Goal: Information Seeking & Learning: Learn about a topic

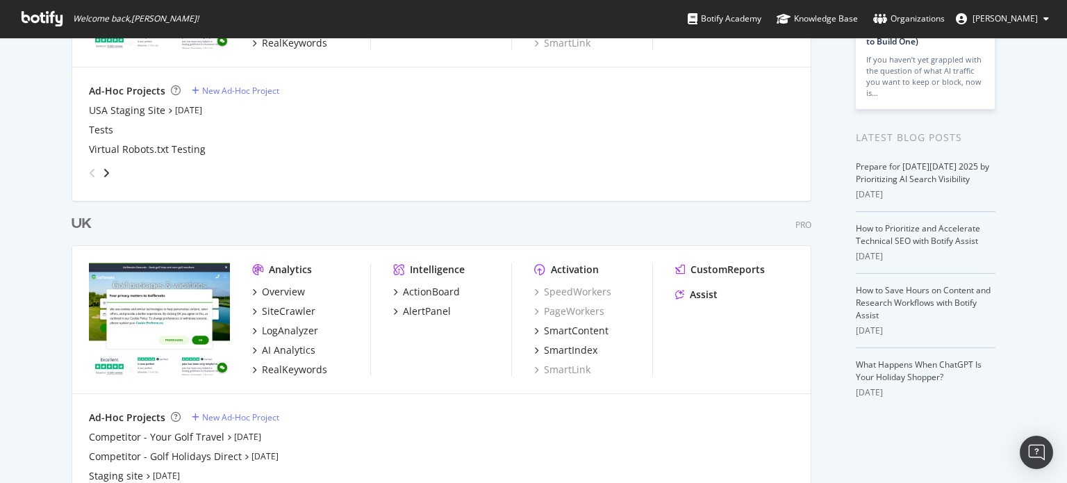
scroll to position [280, 0]
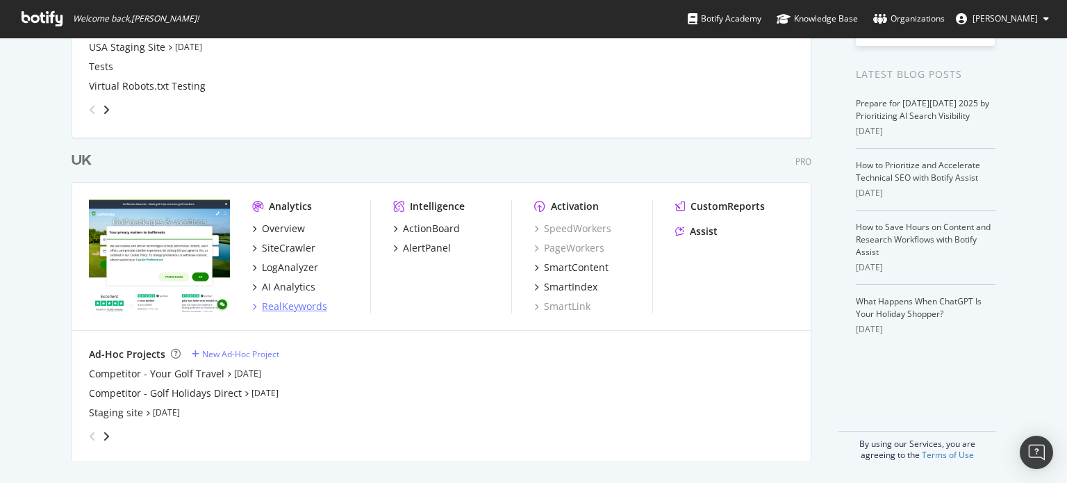
click at [285, 311] on div "RealKeywords" at bounding box center [294, 306] width 65 height 14
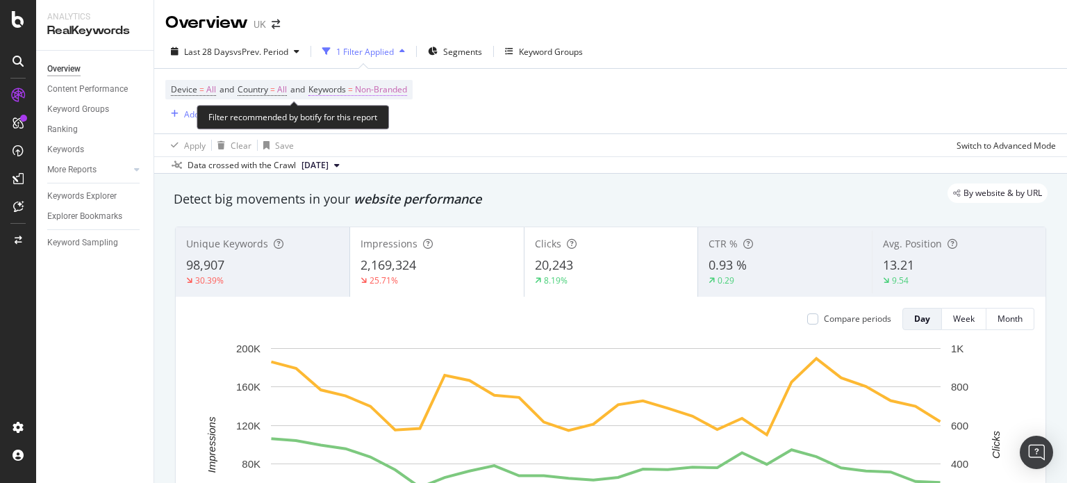
click at [399, 83] on span "Non-Branded" at bounding box center [381, 89] width 52 height 19
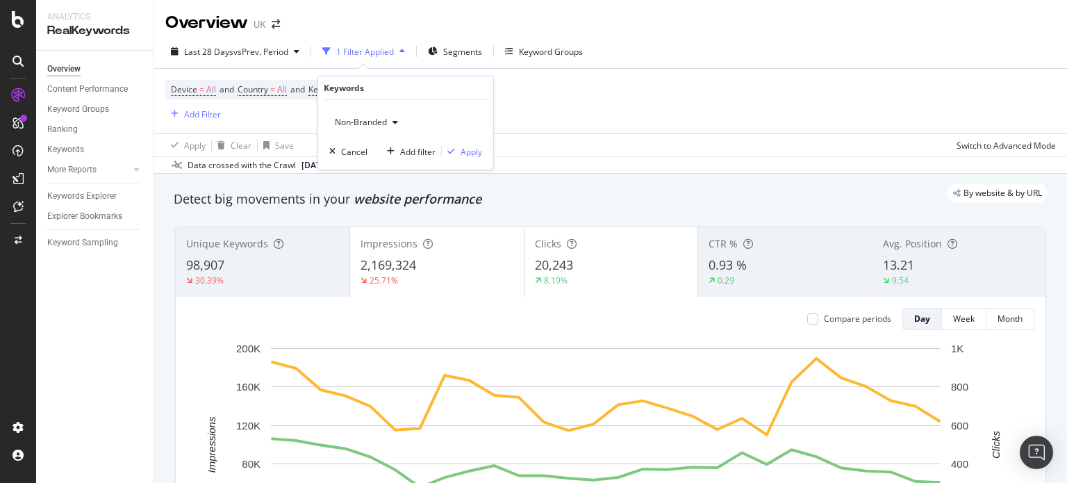
click at [373, 124] on span "Non-Branded" at bounding box center [358, 122] width 58 height 12
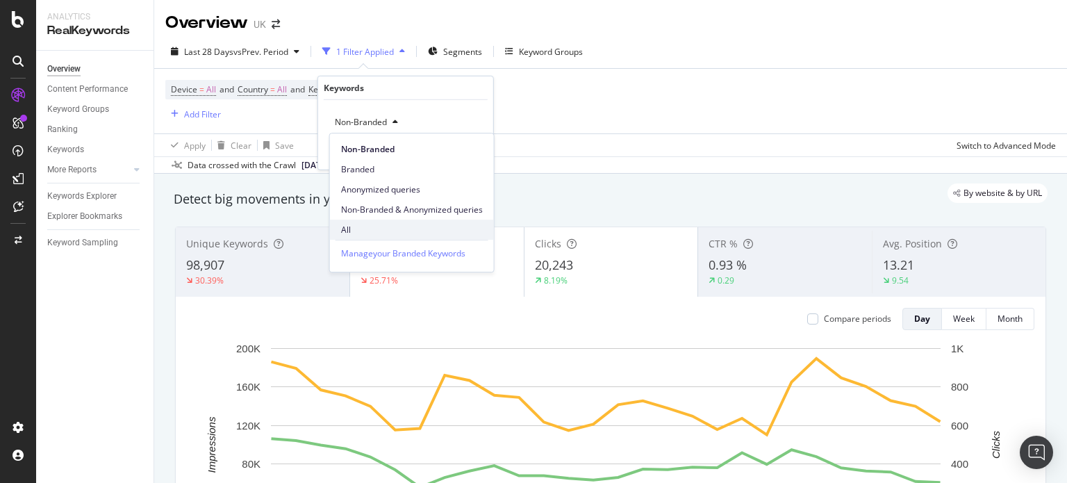
click at [348, 222] on div "All" at bounding box center [412, 229] width 164 height 20
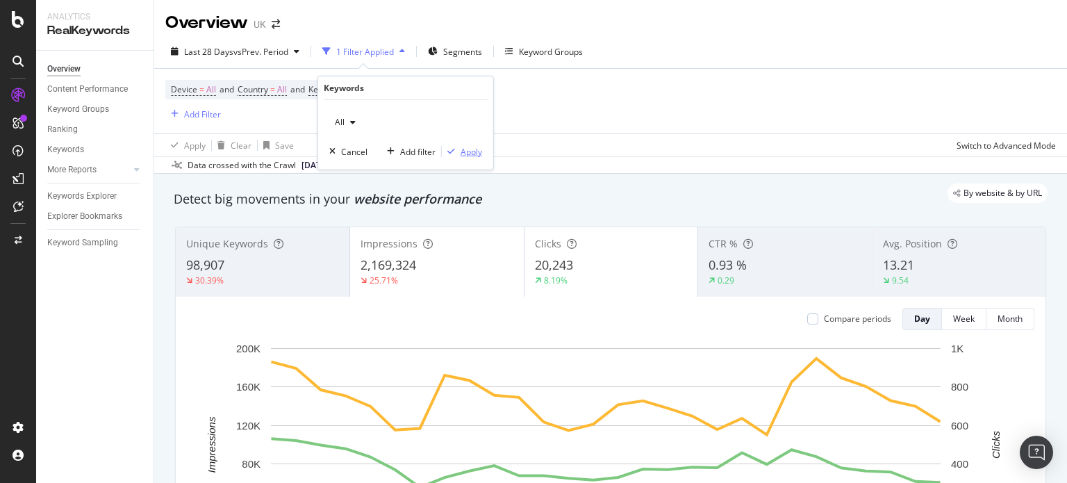
click at [454, 146] on div "Apply" at bounding box center [462, 151] width 40 height 12
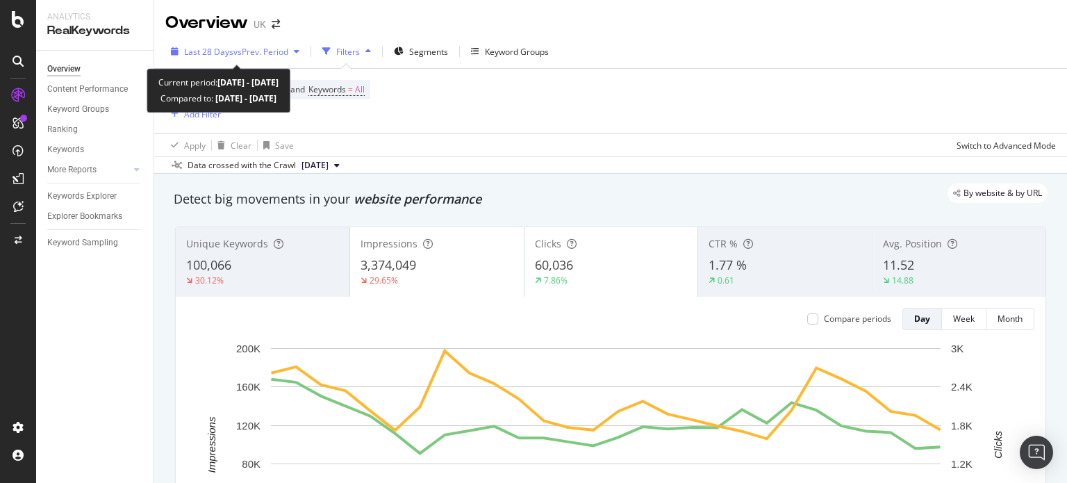
click at [270, 55] on span "vs Prev. Period" at bounding box center [260, 52] width 55 height 12
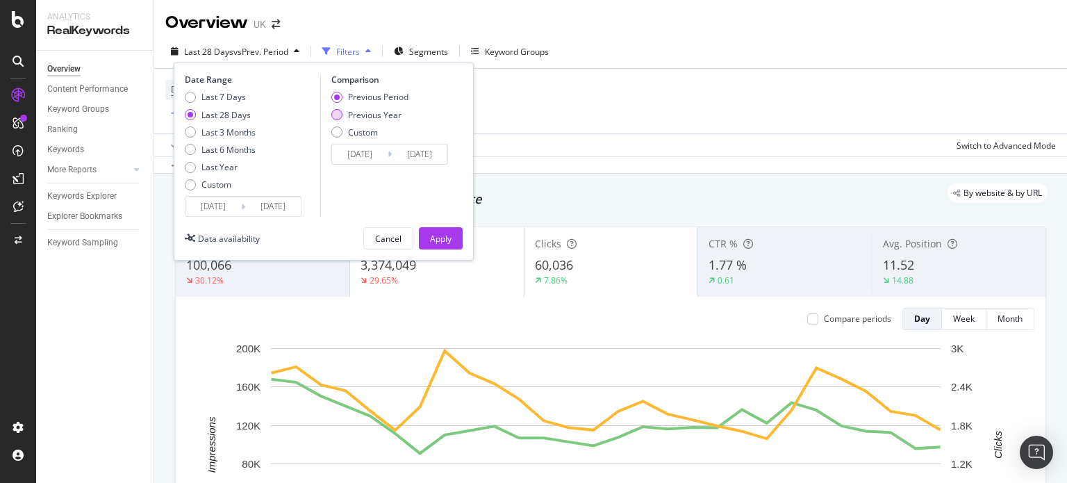
click at [370, 113] on div "Previous Year" at bounding box center [374, 115] width 53 height 12
type input "2024/09/08"
type input "2024/10/05"
click at [449, 238] on div "Apply" at bounding box center [441, 239] width 22 height 12
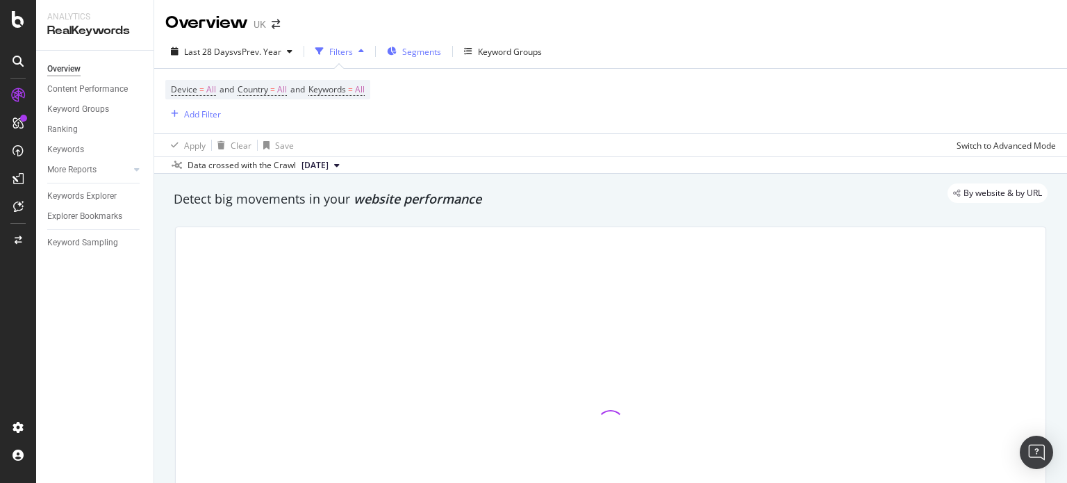
click at [424, 48] on span "Segments" at bounding box center [421, 52] width 39 height 12
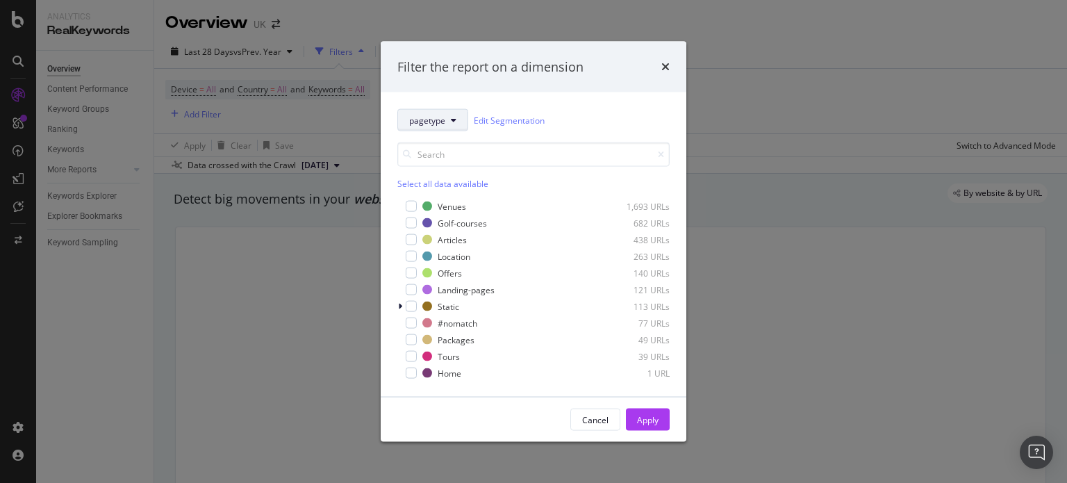
click at [431, 126] on span "pagetype" at bounding box center [427, 120] width 36 height 12
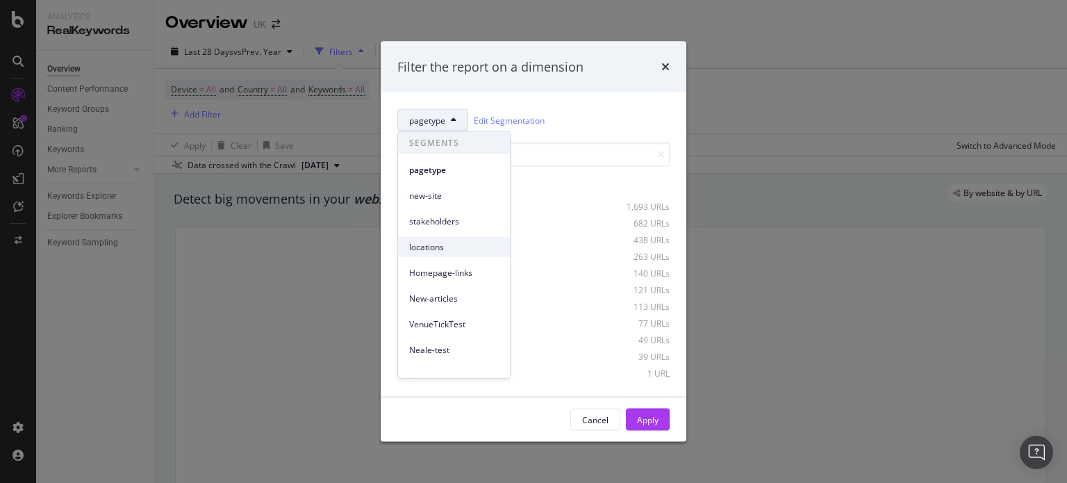
click at [433, 245] on span "locations" at bounding box center [454, 246] width 90 height 12
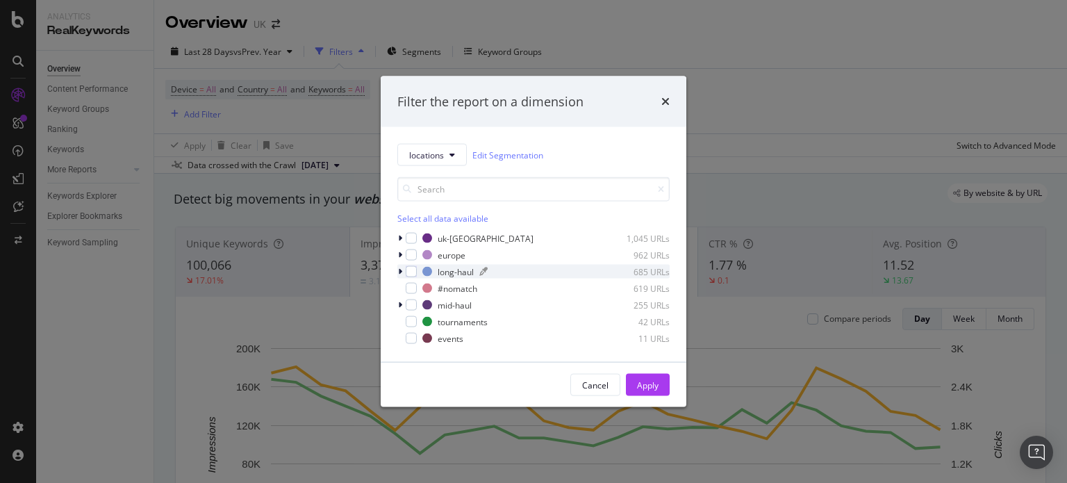
click at [456, 269] on div "long-haul" at bounding box center [455, 271] width 36 height 12
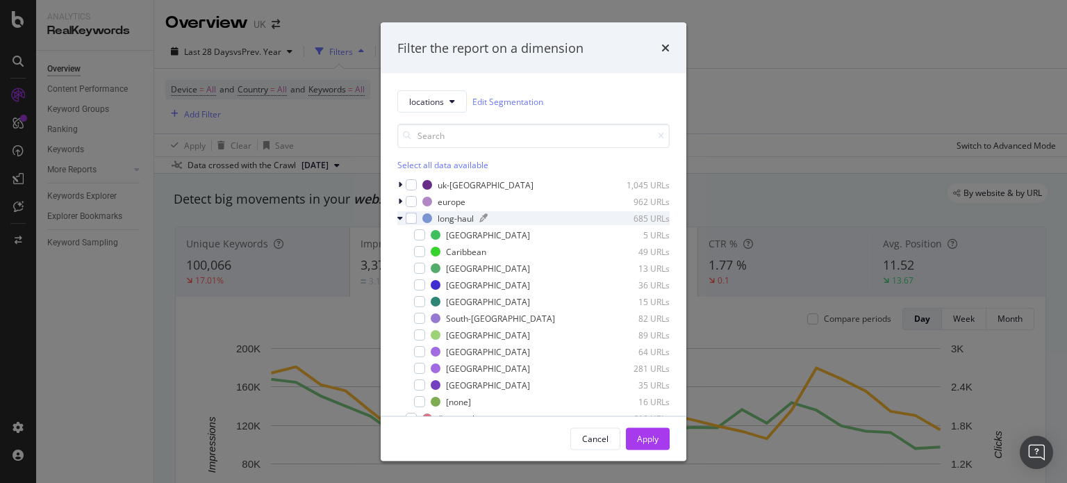
click at [450, 219] on div "long-haul" at bounding box center [455, 218] width 36 height 12
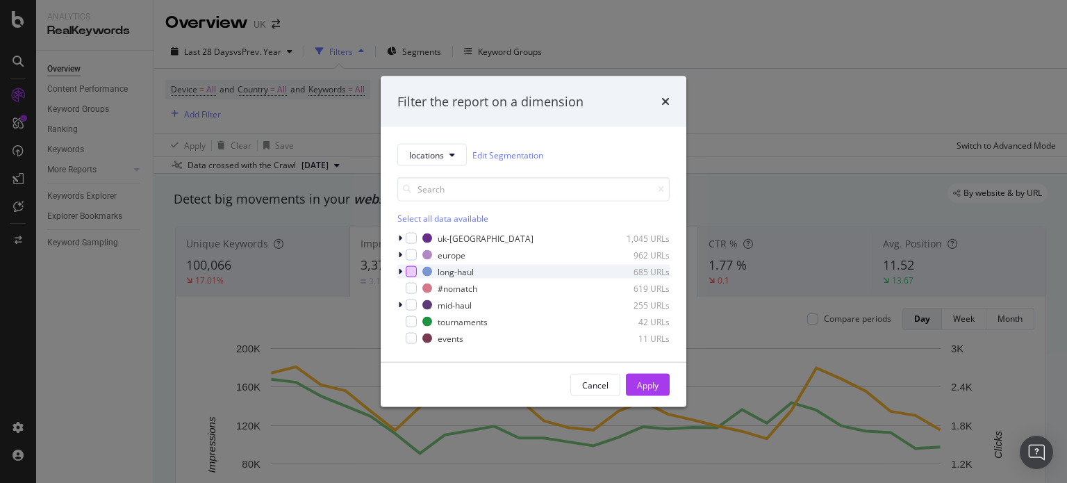
click at [413, 273] on div "modal" at bounding box center [411, 271] width 11 height 11
click at [644, 394] on div "Apply" at bounding box center [648, 384] width 22 height 21
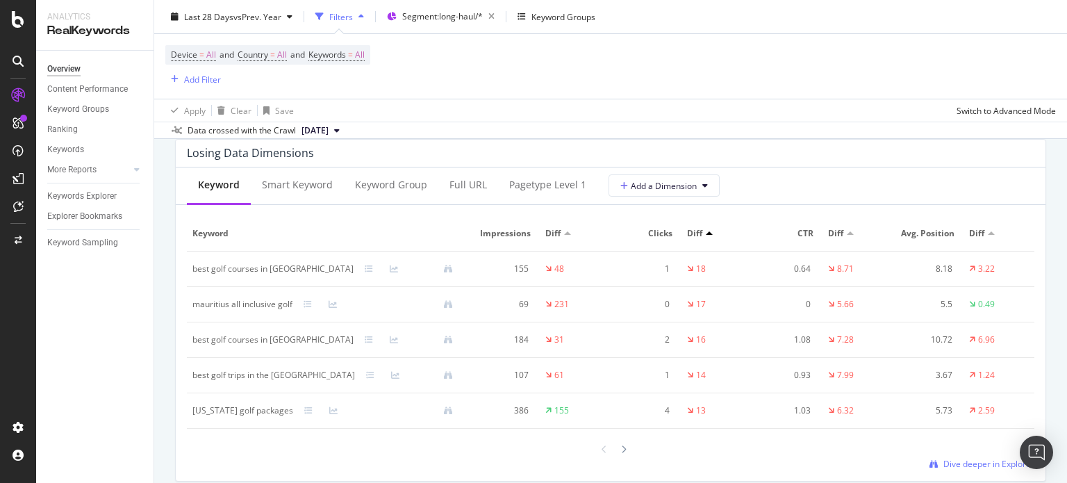
scroll to position [1653, 0]
click at [472, 194] on div "Full URL" at bounding box center [468, 186] width 60 height 38
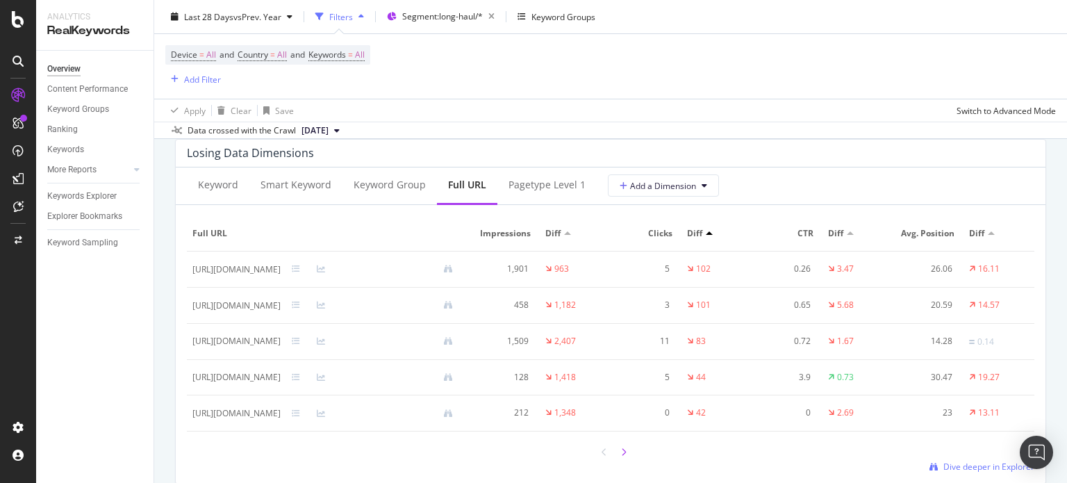
click at [619, 457] on div at bounding box center [623, 451] width 12 height 19
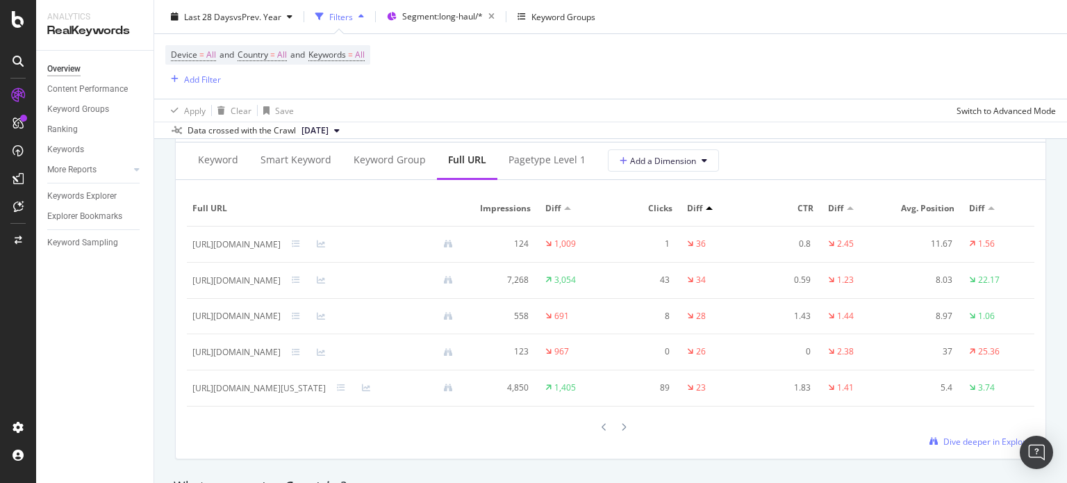
scroll to position [0, 0]
click at [621, 435] on div at bounding box center [623, 426] width 12 height 19
click at [617, 436] on div at bounding box center [623, 426] width 12 height 19
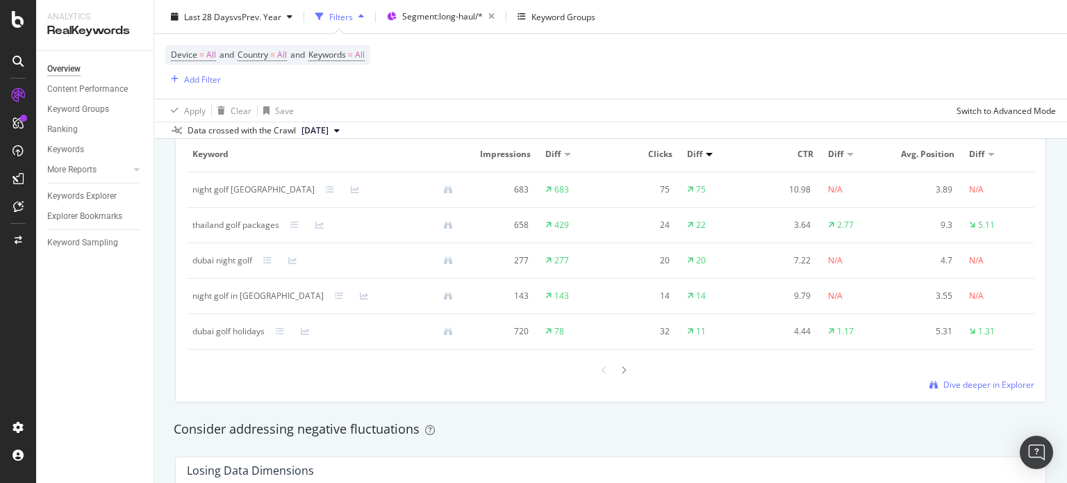
scroll to position [1336, 0]
click at [615, 439] on div "Consider addressing negative fluctuations" at bounding box center [610, 428] width 887 height 32
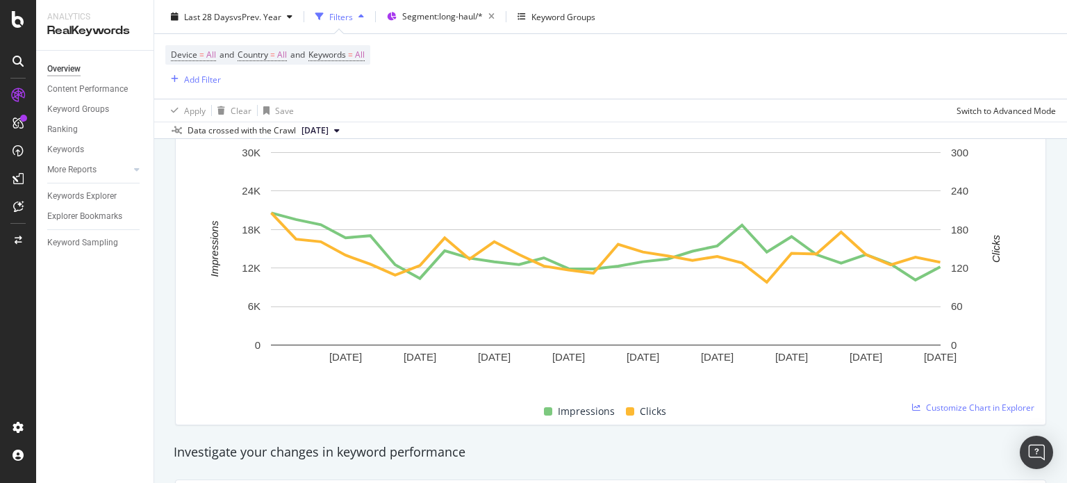
scroll to position [0, 0]
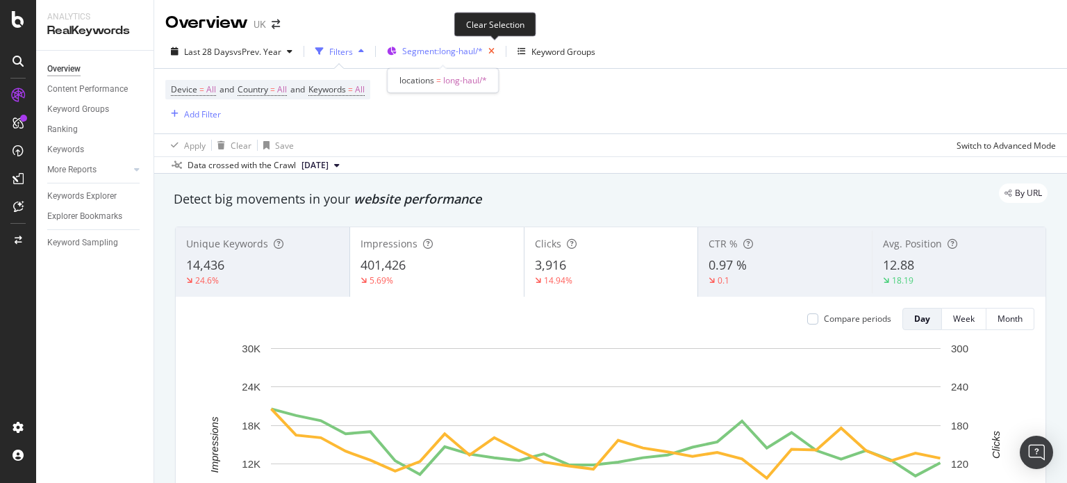
click at [500, 49] on icon "button" at bounding box center [491, 51] width 17 height 19
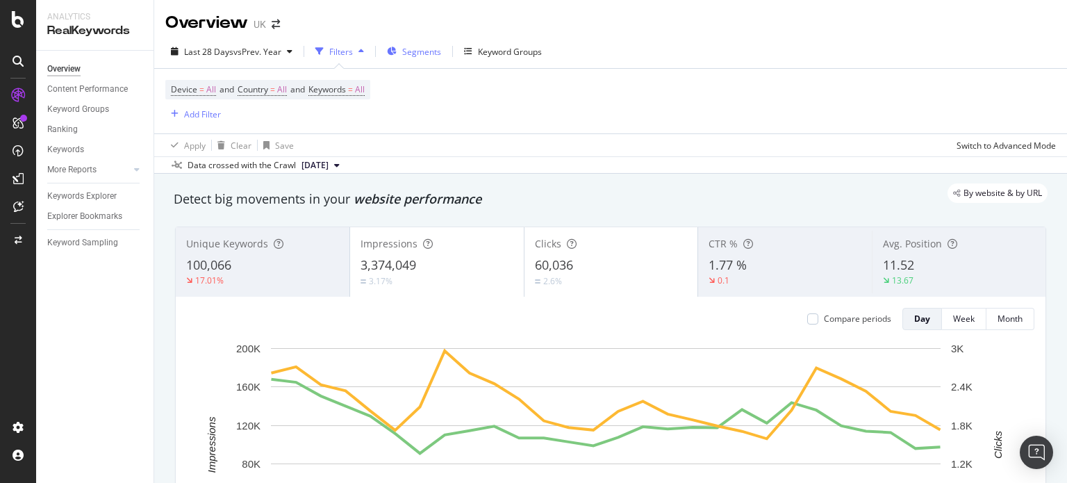
click at [408, 55] on span "Segments" at bounding box center [421, 52] width 39 height 12
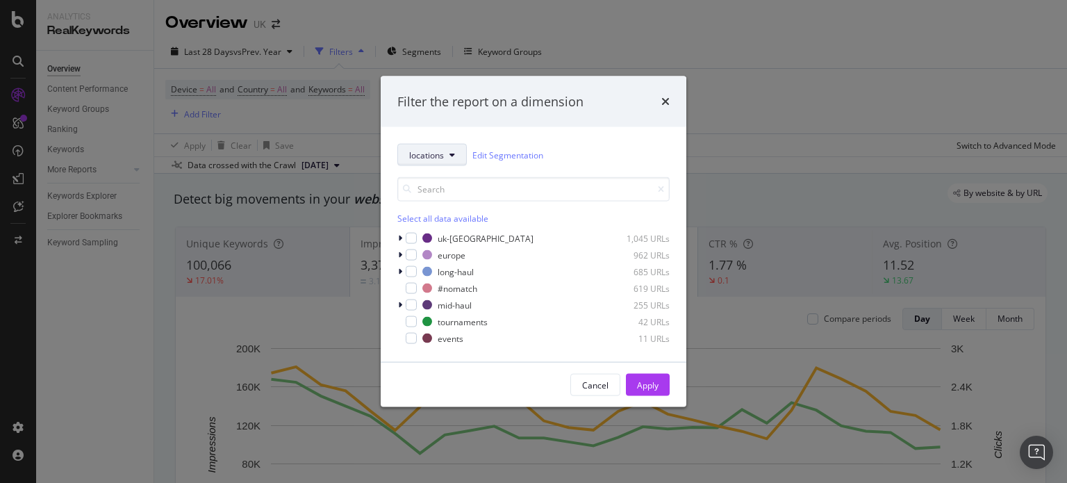
click at [425, 147] on button "locations" at bounding box center [431, 155] width 69 height 22
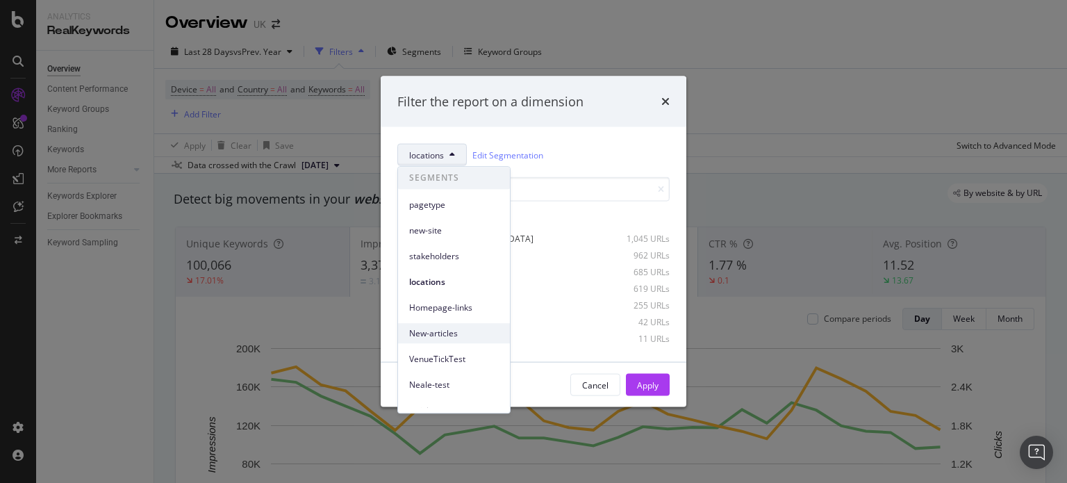
scroll to position [86, 0]
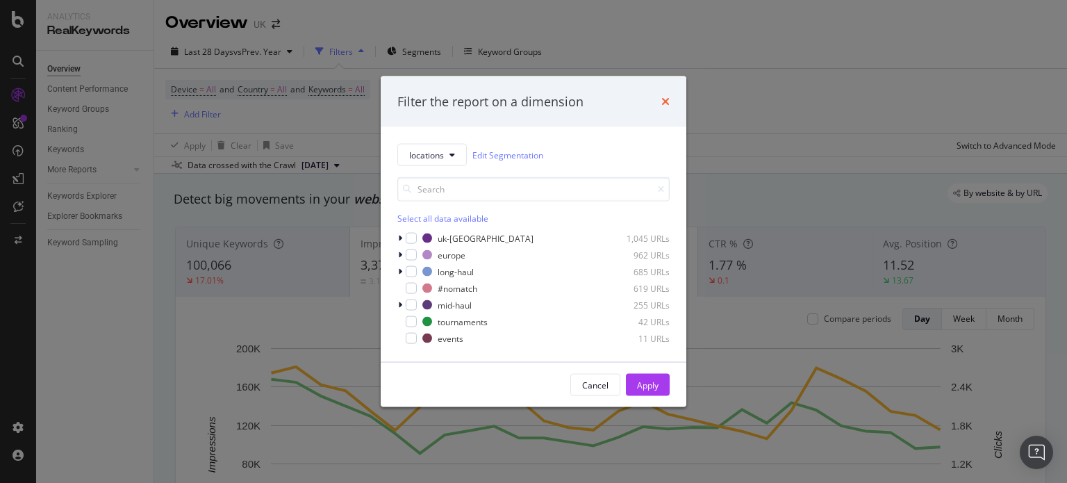
click at [662, 96] on icon "times" at bounding box center [665, 101] width 8 height 11
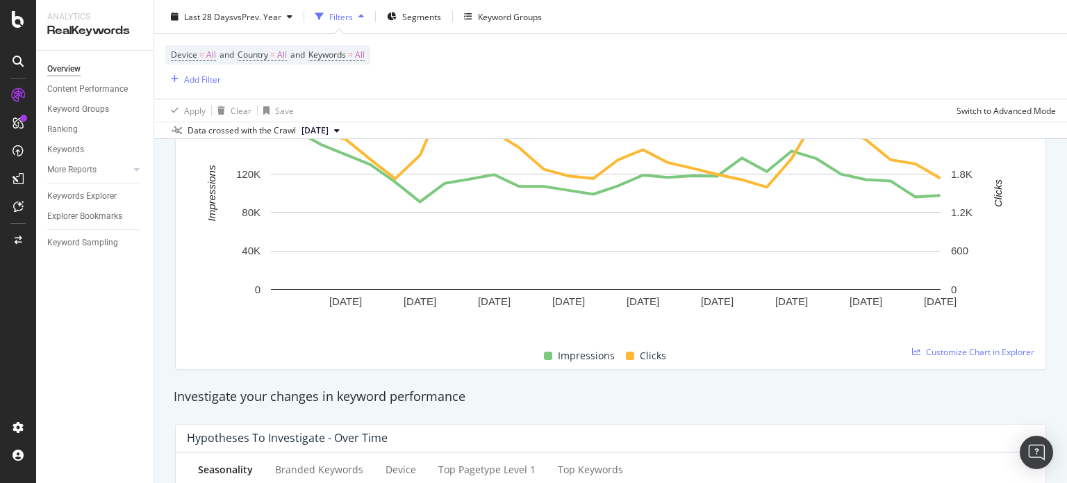
scroll to position [0, 0]
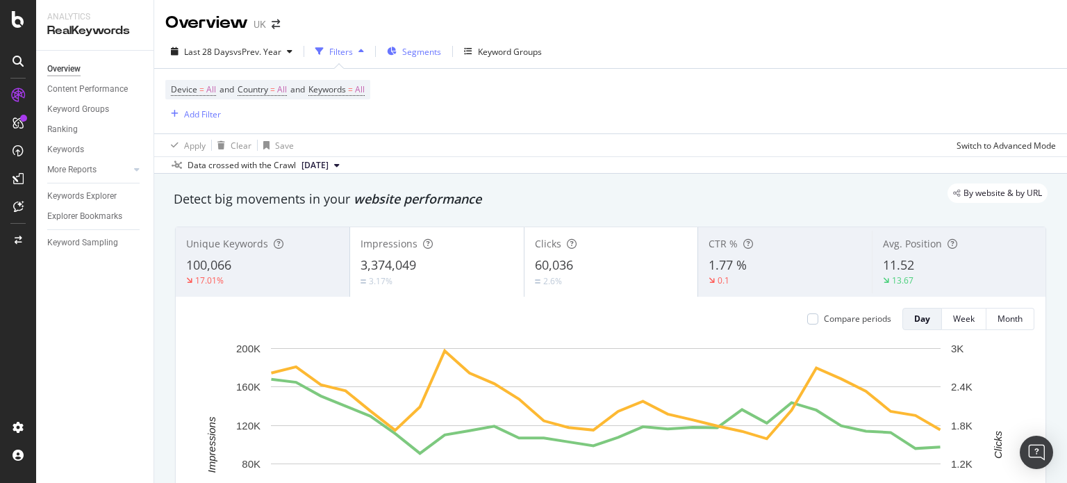
click at [426, 49] on span "Segments" at bounding box center [421, 52] width 39 height 12
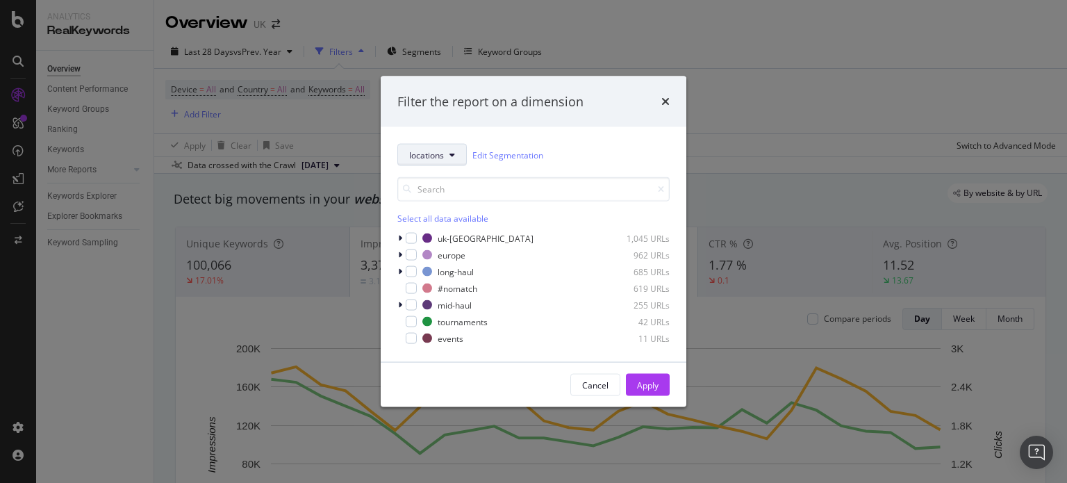
click at [416, 161] on button "locations" at bounding box center [431, 155] width 69 height 22
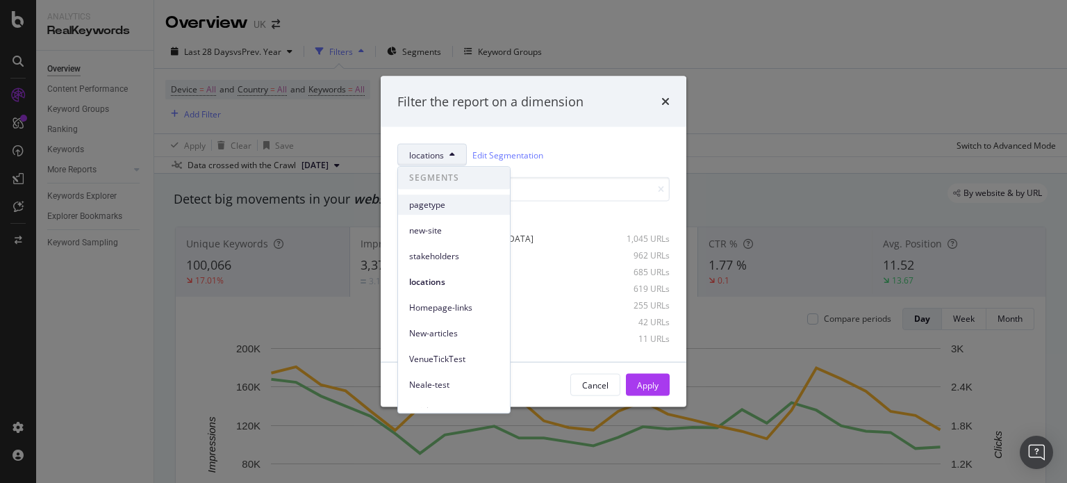
click at [449, 207] on span "pagetype" at bounding box center [454, 205] width 90 height 12
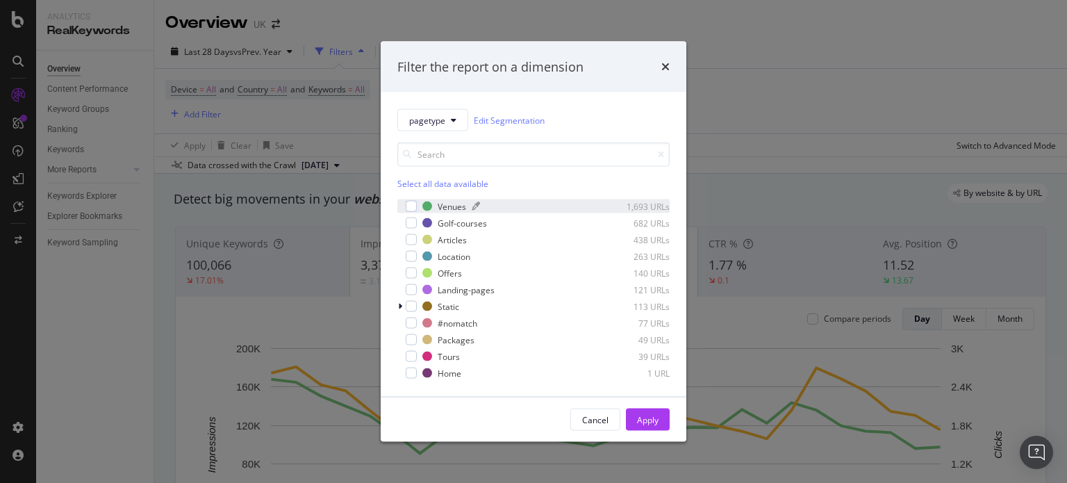
click at [449, 207] on div "Venues" at bounding box center [451, 206] width 28 height 12
click at [444, 221] on div "Golf-courses" at bounding box center [461, 223] width 49 height 12
click at [655, 410] on div "Apply" at bounding box center [648, 419] width 22 height 21
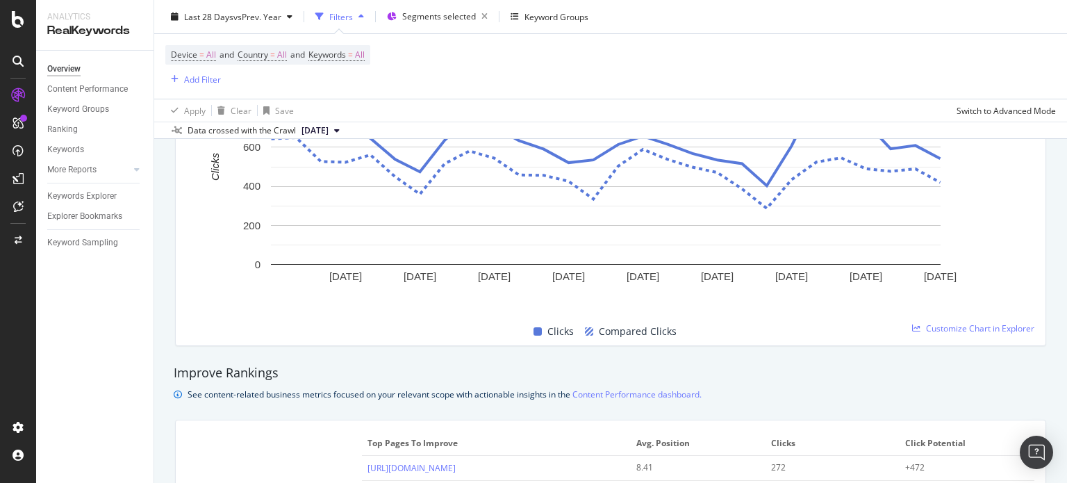
scroll to position [644, 0]
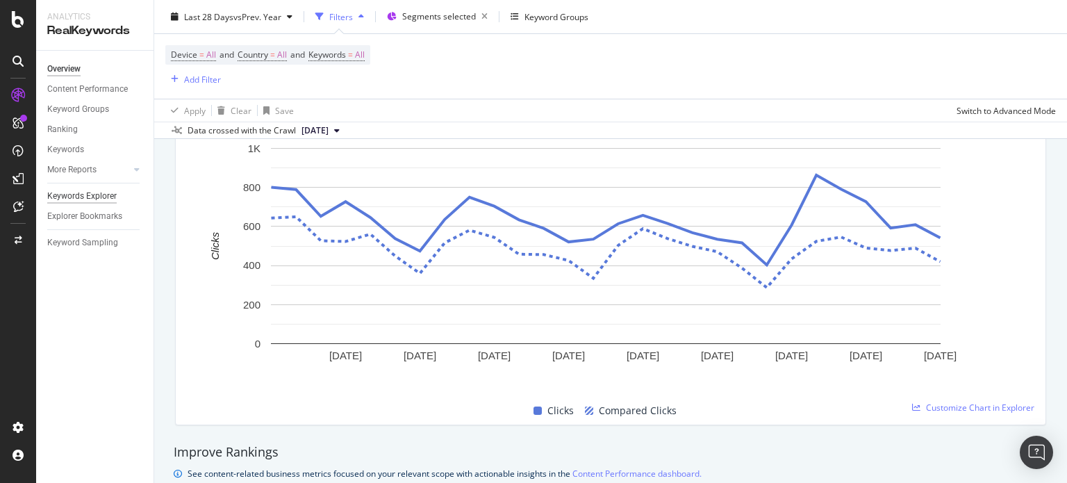
click at [110, 189] on div "Keywords Explorer" at bounding box center [81, 196] width 69 height 15
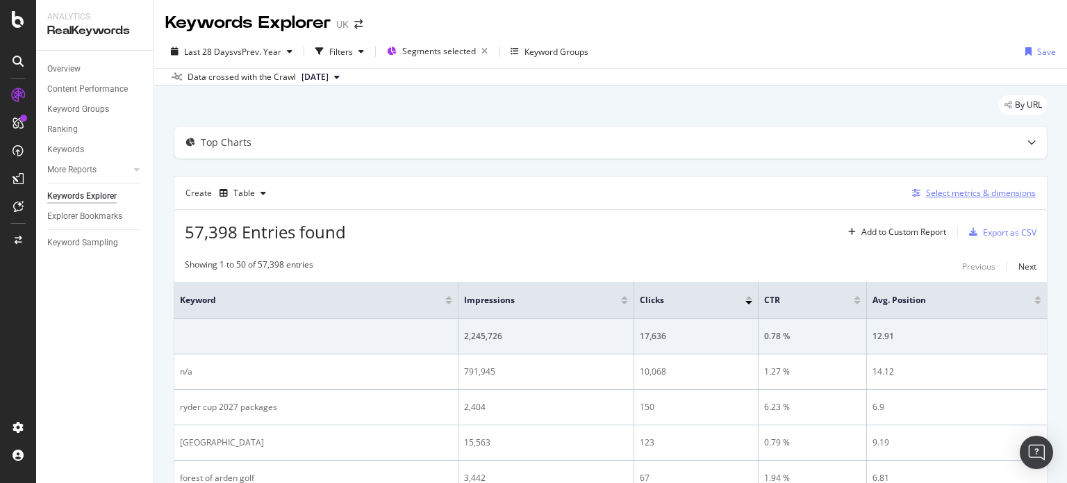
click at [950, 193] on div "Select metrics & dimensions" at bounding box center [981, 193] width 110 height 12
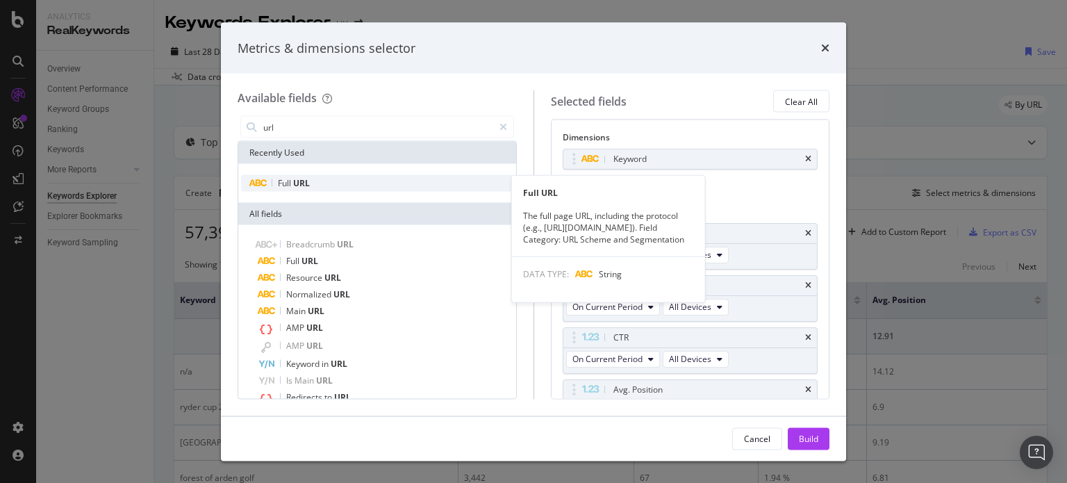
type input "url"
click at [349, 186] on div "Full URL" at bounding box center [377, 183] width 272 height 17
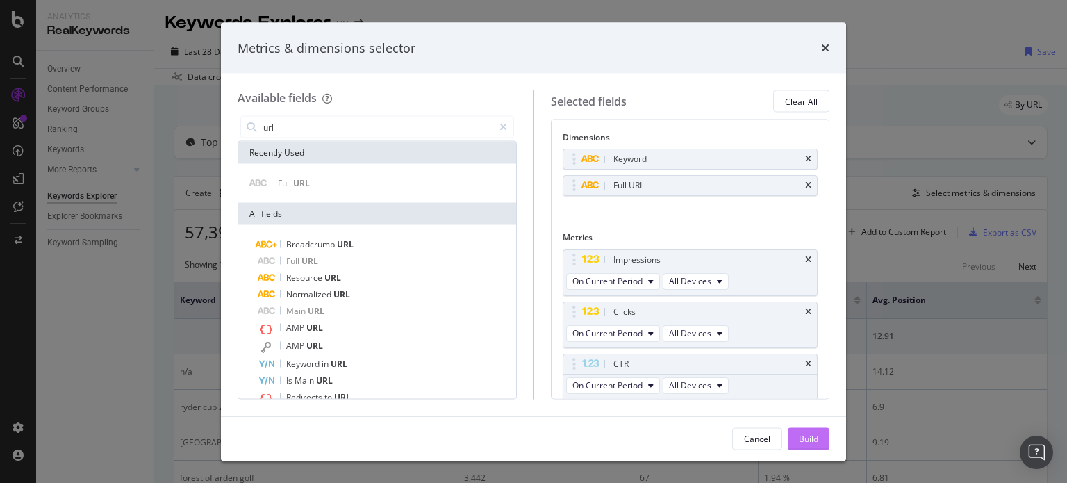
click at [820, 432] on button "Build" at bounding box center [808, 438] width 42 height 22
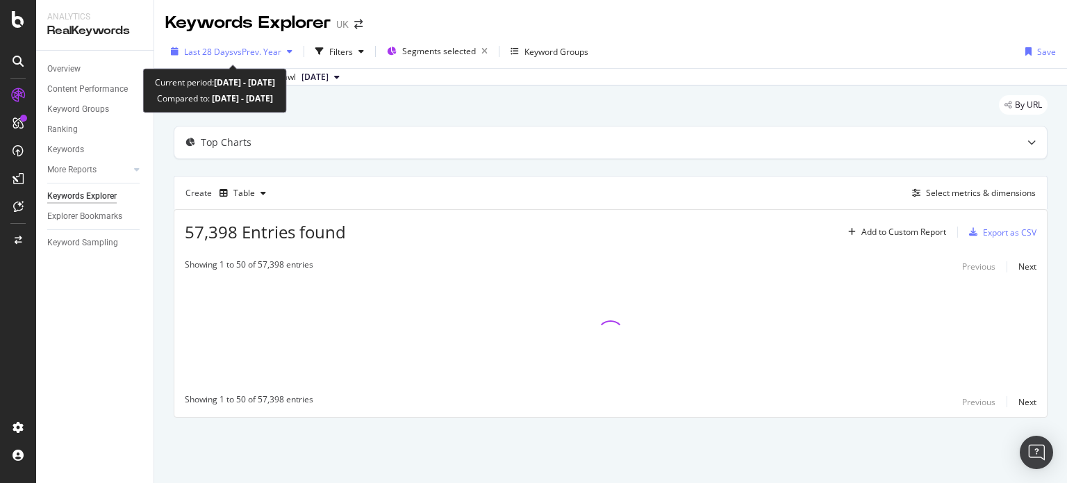
click at [239, 51] on span "vs Prev. Year" at bounding box center [257, 52] width 48 height 12
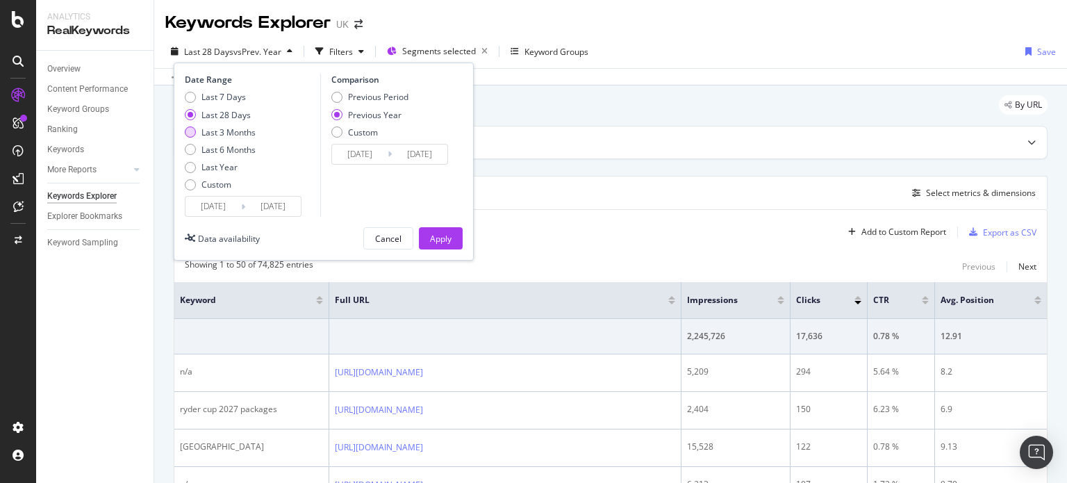
click at [242, 135] on div "Last 3 Months" at bounding box center [228, 132] width 54 height 12
type input "2025/07/05"
type input "2024/07/06"
click at [437, 234] on div "Apply" at bounding box center [441, 239] width 22 height 12
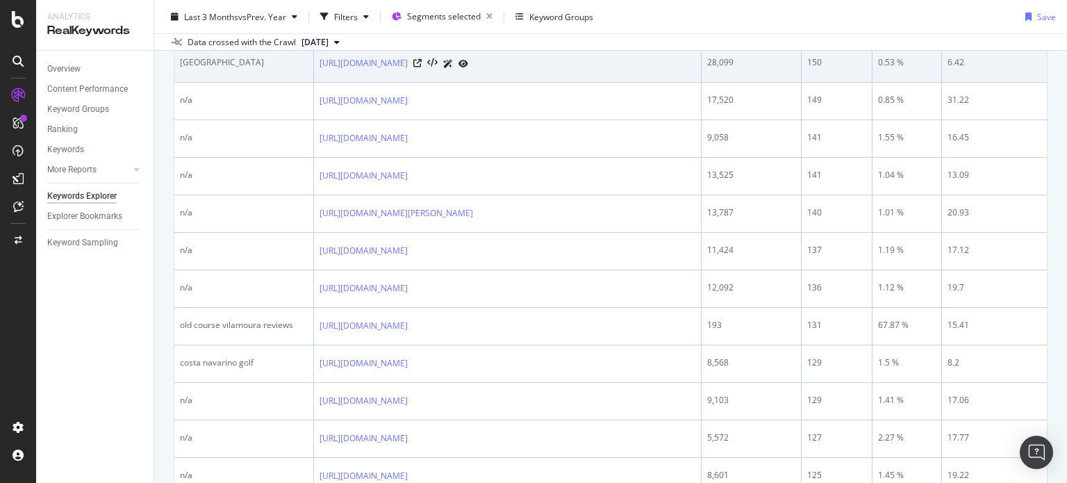
scroll to position [812, 0]
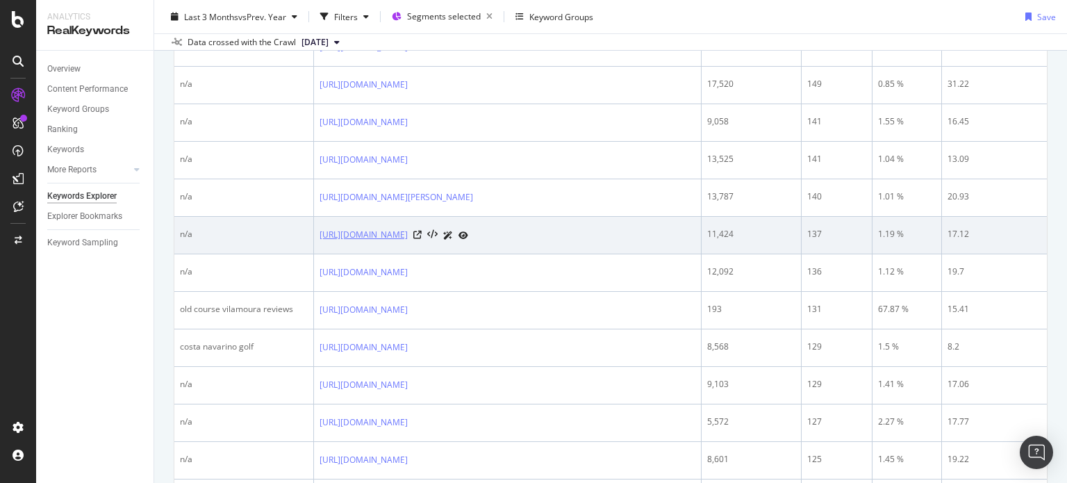
click at [408, 242] on link "https://www.golfbreaks.com/en-gb/holidays/northumberland/slaley-hall/" at bounding box center [363, 235] width 88 height 14
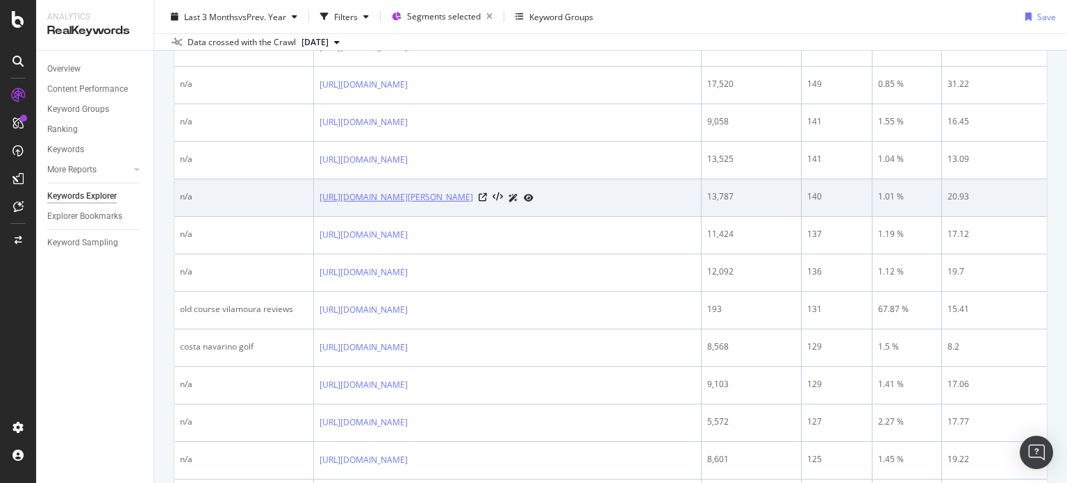
click at [473, 204] on link "https://www.golfbreaks.com/en-gb/holidays/chester/portal-hotel/" at bounding box center [395, 197] width 153 height 14
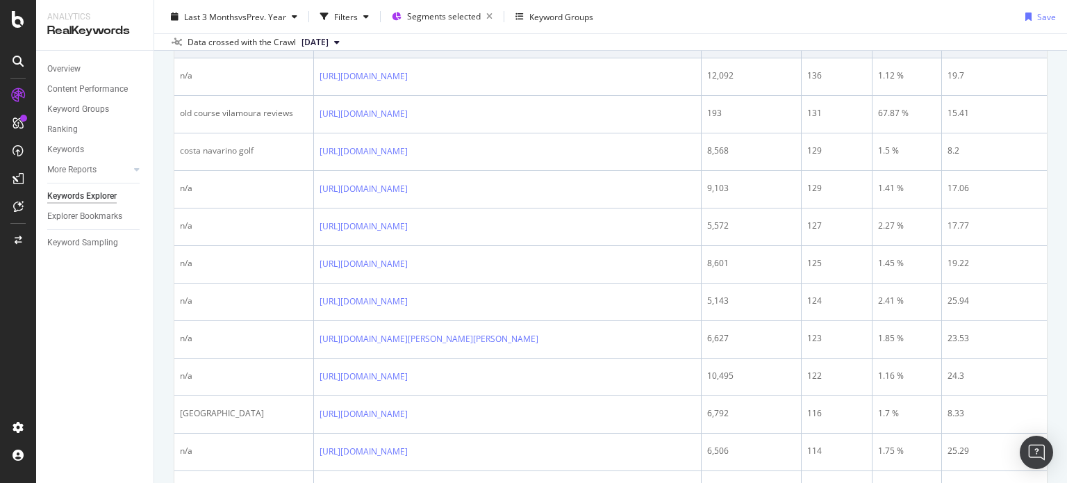
scroll to position [1010, 0]
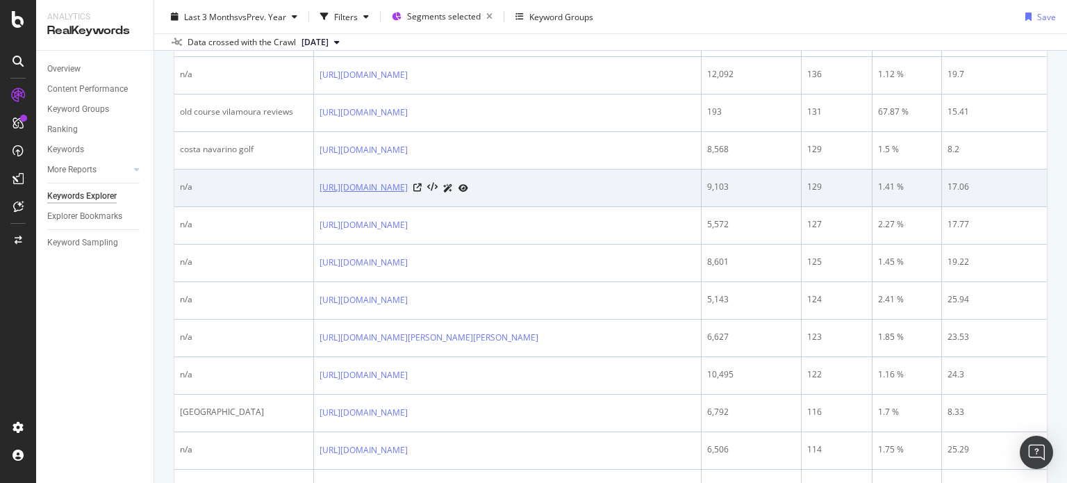
click at [408, 194] on link "https://www.golfbreaks.com/en-gb/holidays/blackpool/herons-reach/" at bounding box center [363, 188] width 88 height 14
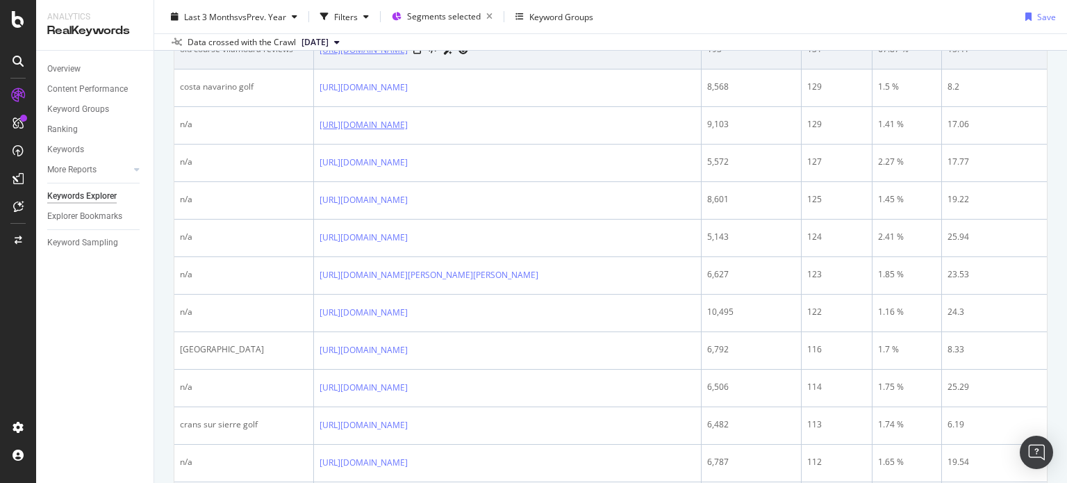
scroll to position [1093, 0]
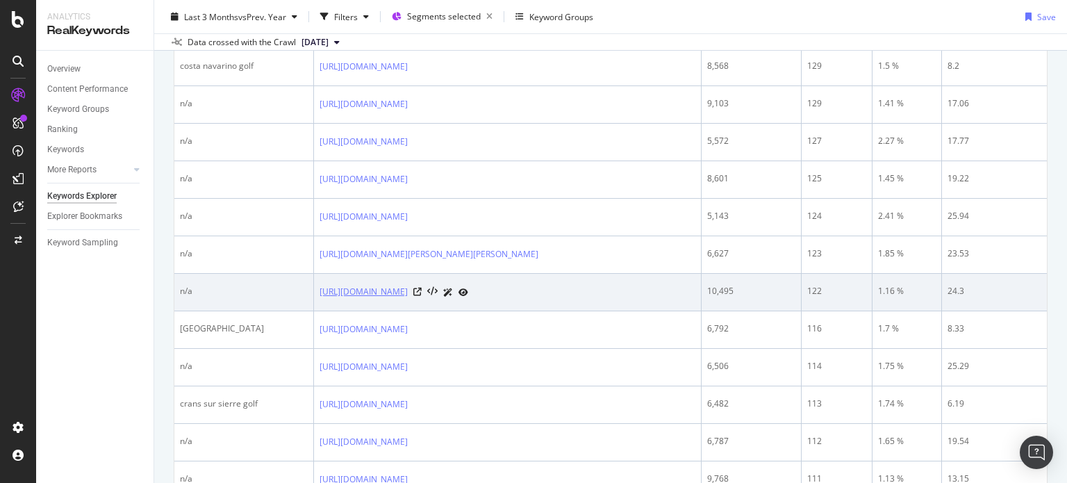
click at [408, 299] on link "https://www.golfbreaks.com/en-gb/holidays/murcia/la-manga-club/" at bounding box center [363, 292] width 88 height 14
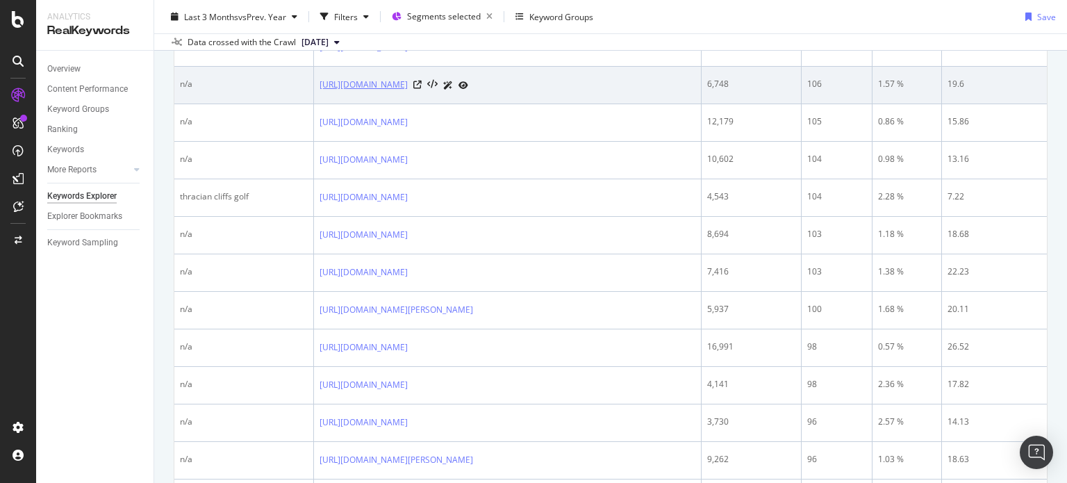
scroll to position [1676, 0]
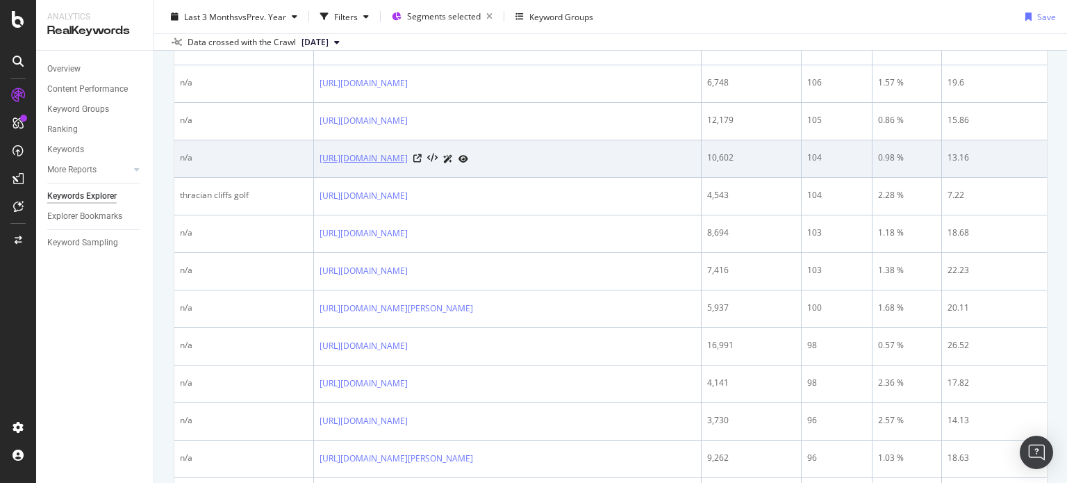
click at [408, 165] on link "https://www.golfbreaks.com/en-gb/holidays/varna/thracian-cliffs-golf/" at bounding box center [363, 158] width 88 height 14
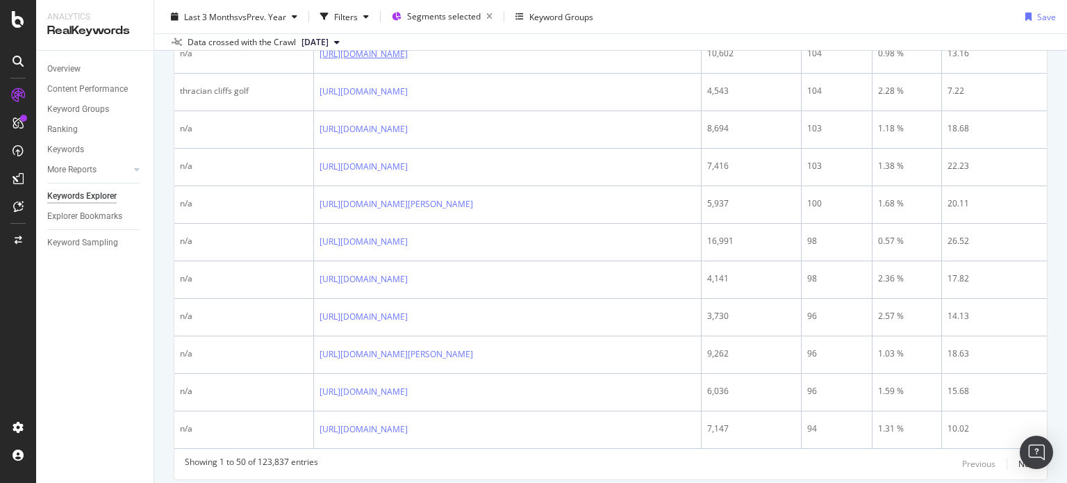
scroll to position [1778, 0]
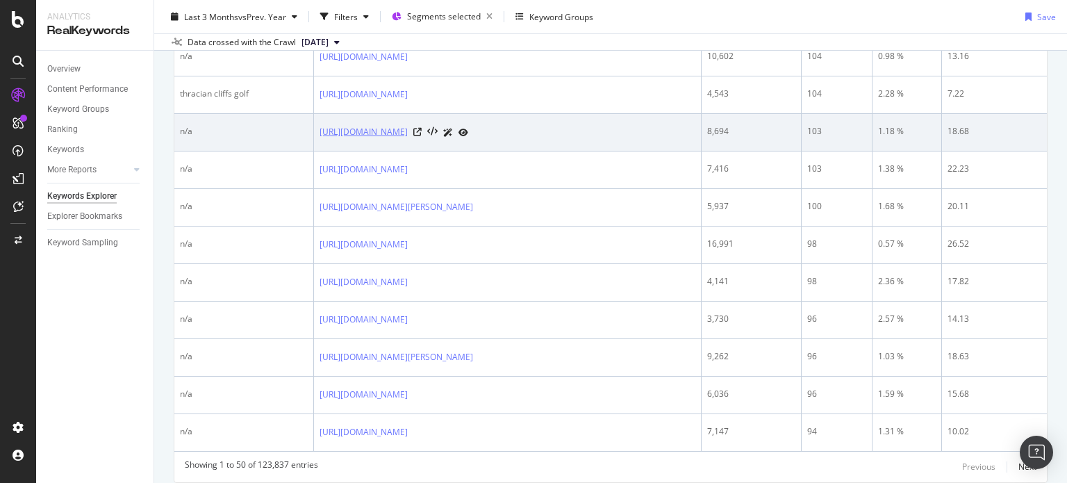
click at [408, 139] on link "https://www.golfbreaks.com/en-gb/holidays/benidorm/melia-villaitana/" at bounding box center [363, 132] width 88 height 14
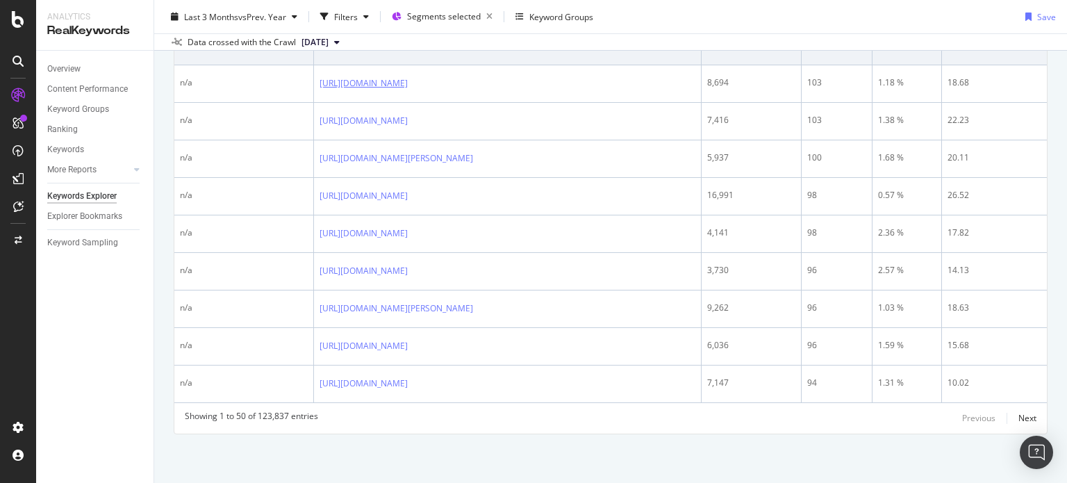
scroll to position [1936, 0]
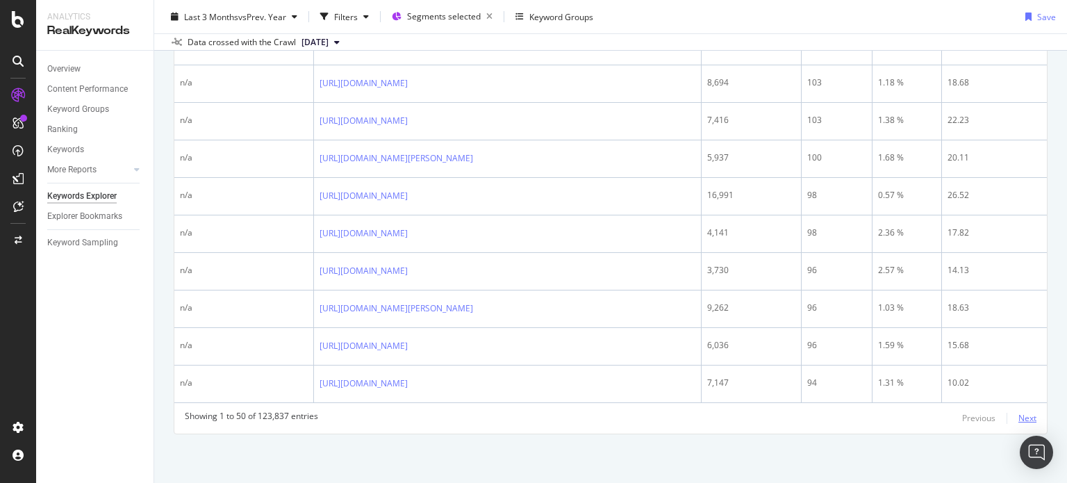
click at [1018, 416] on div "Next" at bounding box center [1027, 418] width 18 height 12
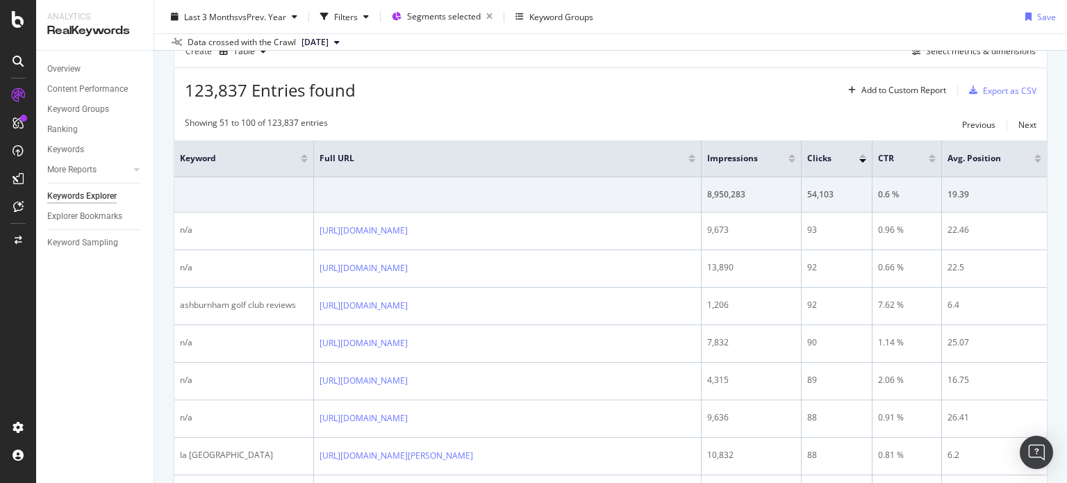
scroll to position [146, 0]
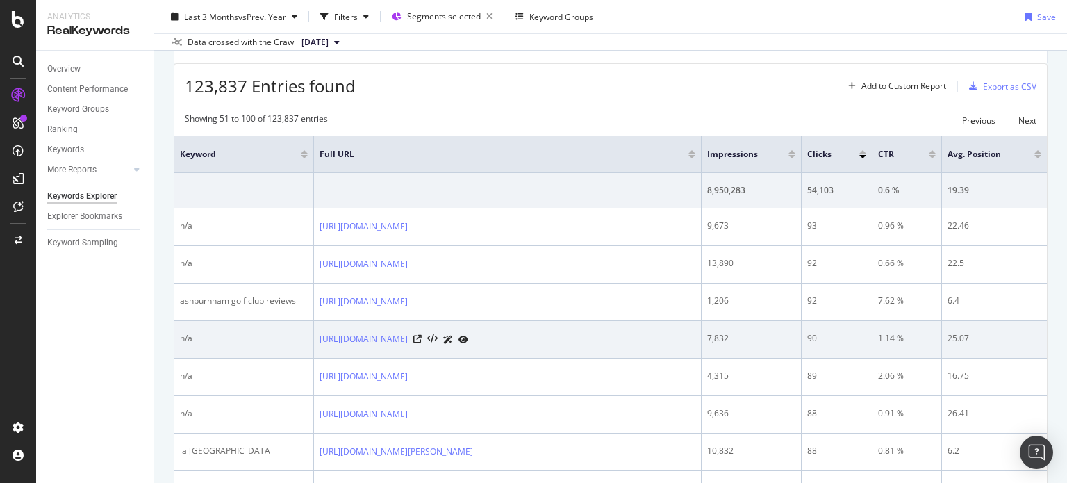
click at [555, 326] on td "[URL][DOMAIN_NAME]" at bounding box center [507, 339] width 387 height 37
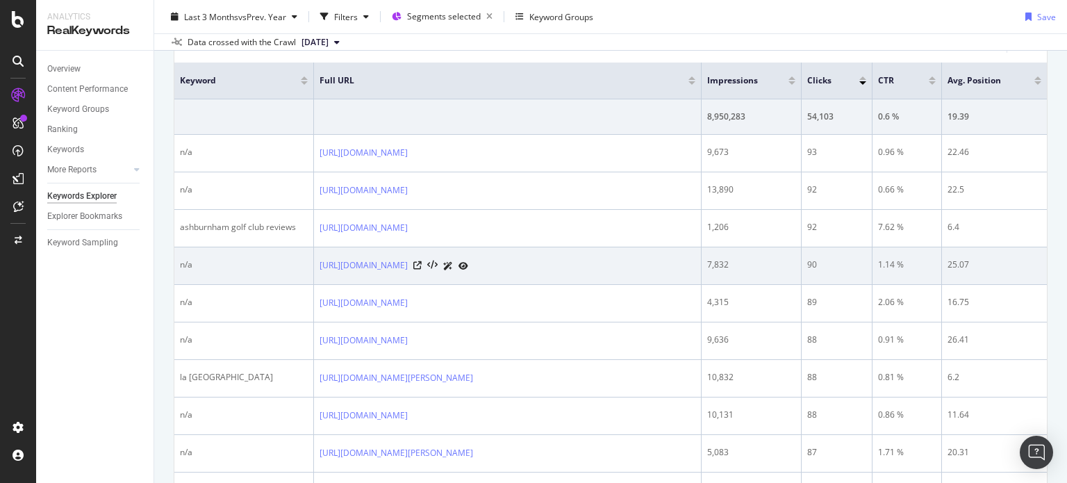
scroll to position [222, 0]
click at [408, 258] on link "[URL][DOMAIN_NAME]" at bounding box center [363, 263] width 88 height 14
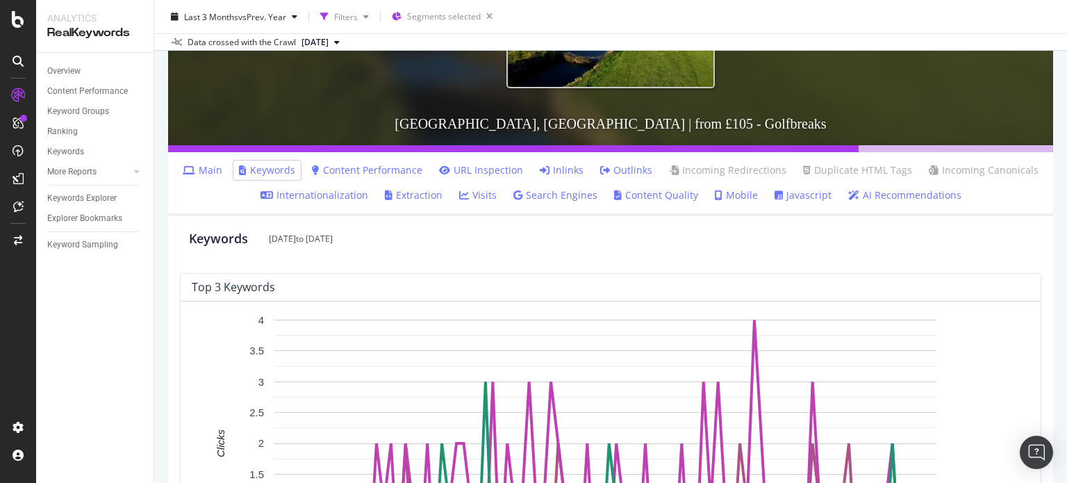
scroll to position [197, 0]
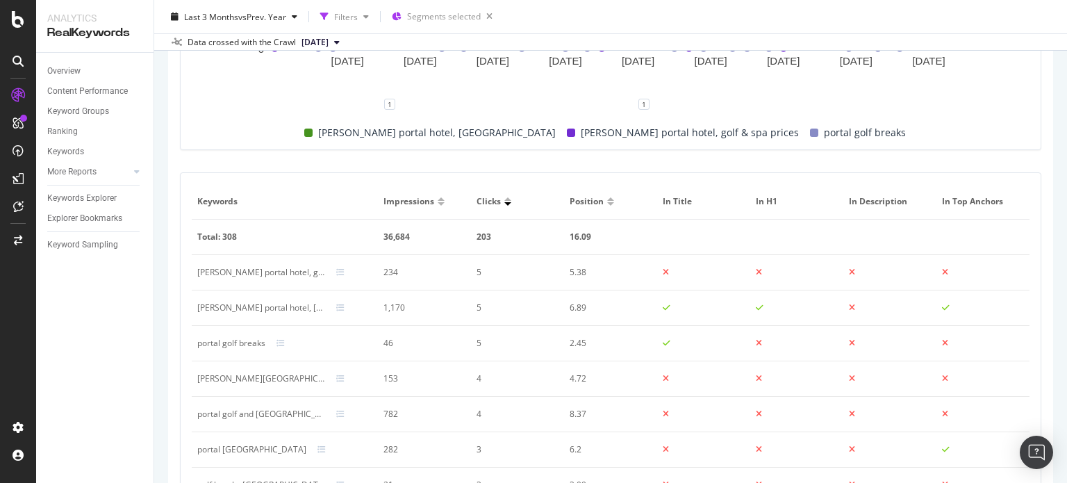
scroll to position [746, 0]
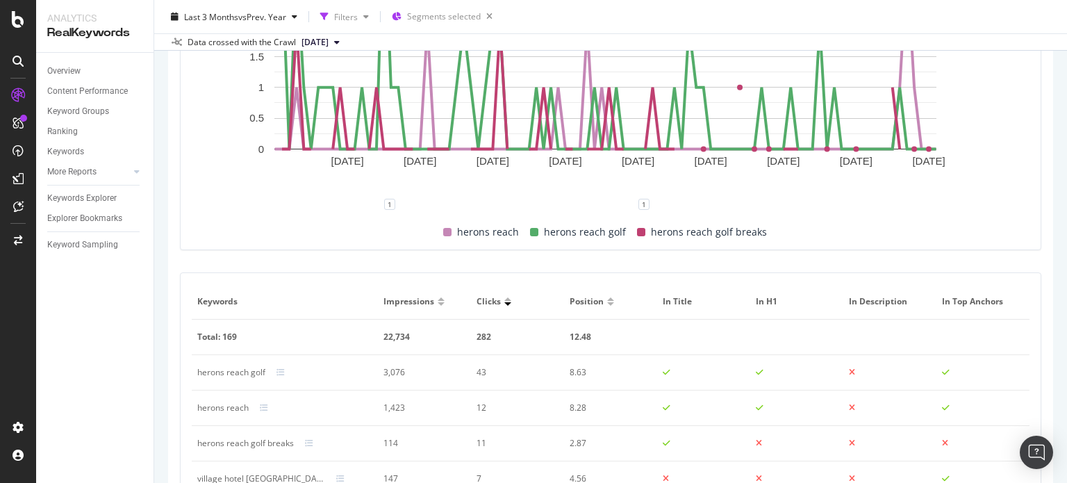
scroll to position [661, 0]
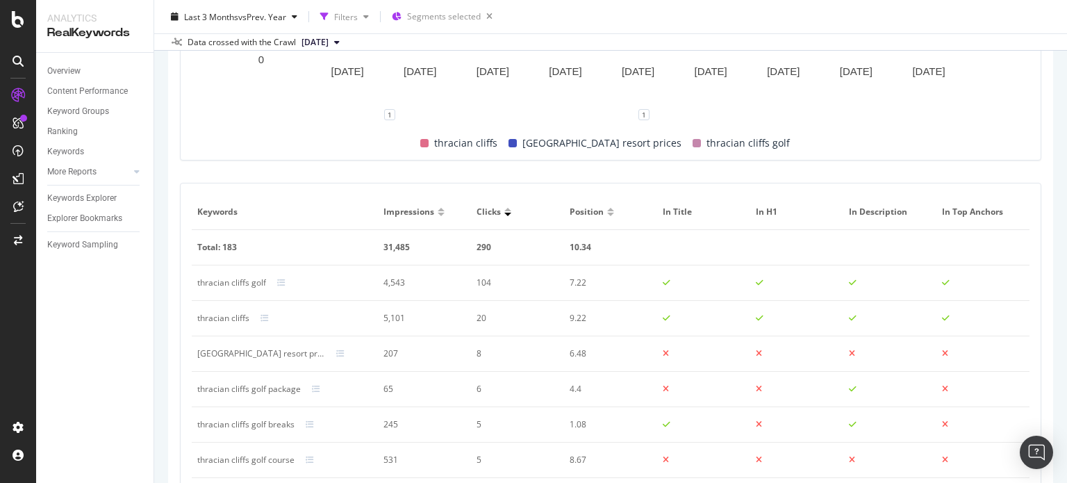
scroll to position [724, 0]
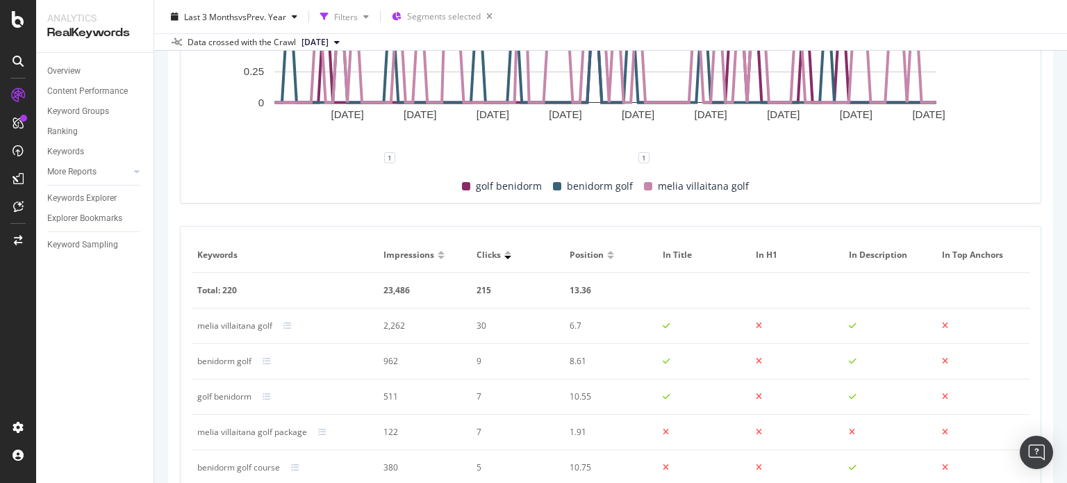
scroll to position [664, 0]
